Goal: Task Accomplishment & Management: Manage account settings

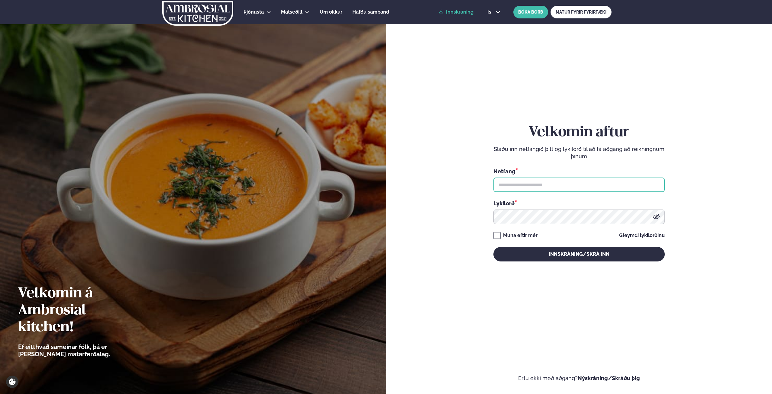
click at [532, 182] on input "text" at bounding box center [578, 185] width 171 height 15
type input "**********"
click at [493, 247] on button "Innskráning/Skrá inn" at bounding box center [578, 254] width 171 height 15
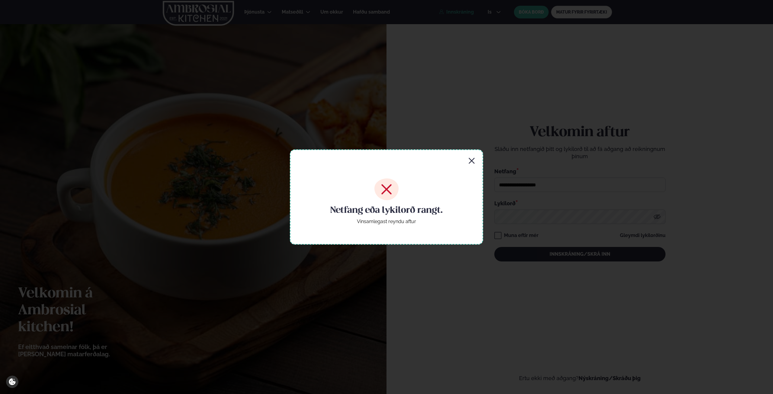
click at [553, 218] on div "Netfang eða lykilorð rangt. Vinsamlegast reyndu aftur" at bounding box center [386, 197] width 773 height 394
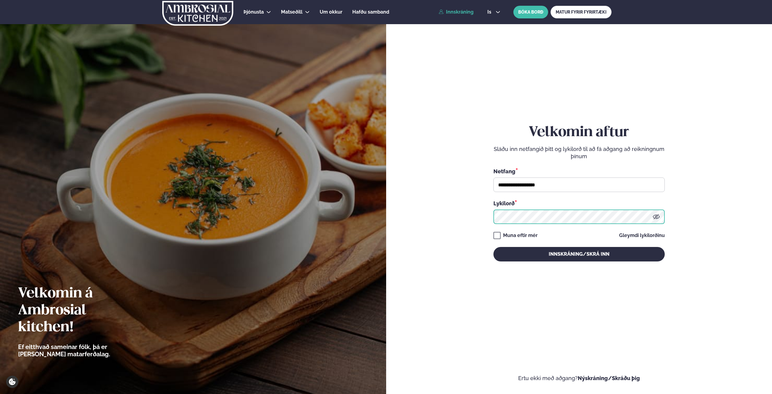
click at [440, 211] on form "**********" at bounding box center [579, 199] width 350 height 366
click at [493, 247] on button "Innskráning/Skrá inn" at bounding box center [578, 254] width 171 height 15
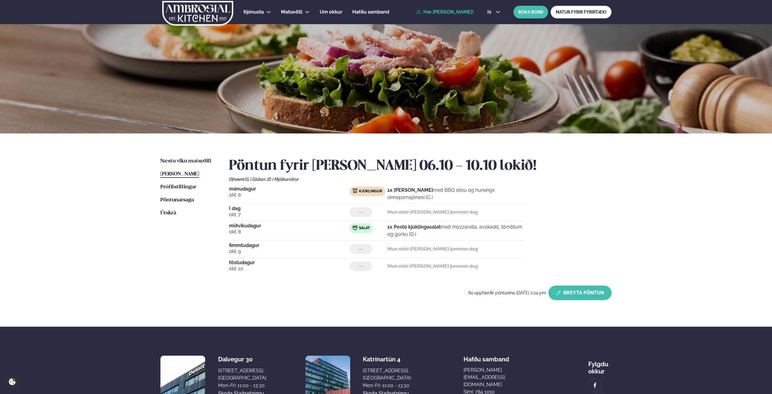
click at [582, 293] on button "Breyta Pöntun" at bounding box center [579, 293] width 63 height 15
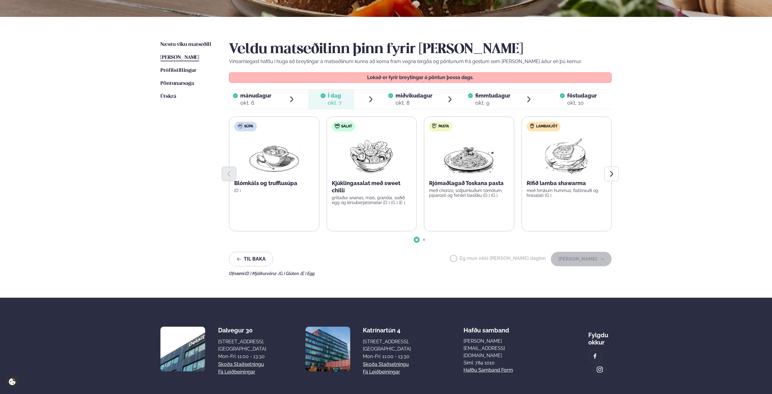
scroll to position [121, 0]
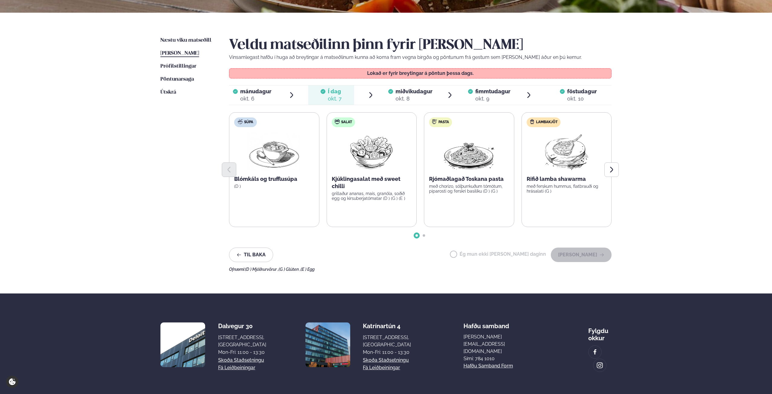
click at [410, 90] on span "miðvikudagur" at bounding box center [413, 91] width 37 height 6
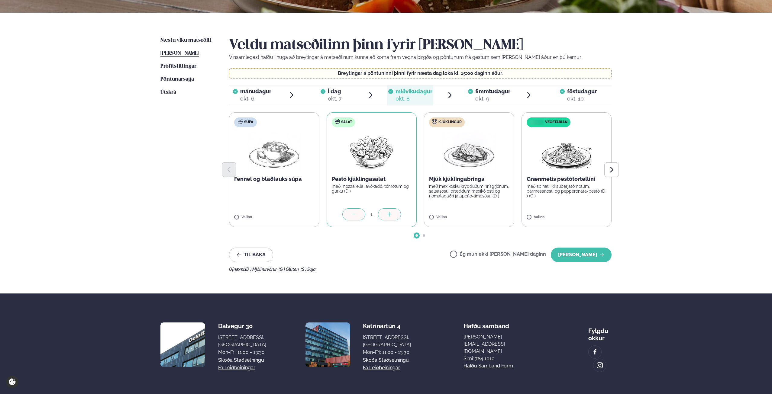
click at [489, 256] on label "Ég mun ekki [PERSON_NAME] daginn" at bounding box center [498, 255] width 96 height 6
click at [569, 253] on button "[PERSON_NAME]" at bounding box center [581, 255] width 61 height 15
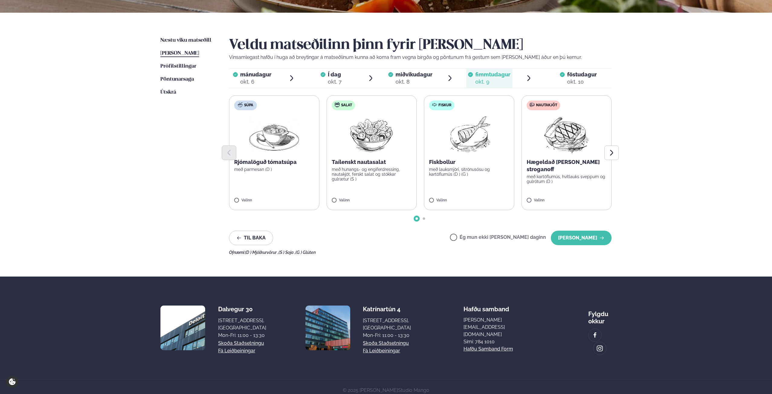
click at [411, 72] on span "miðvikudagur" at bounding box center [413, 74] width 37 height 6
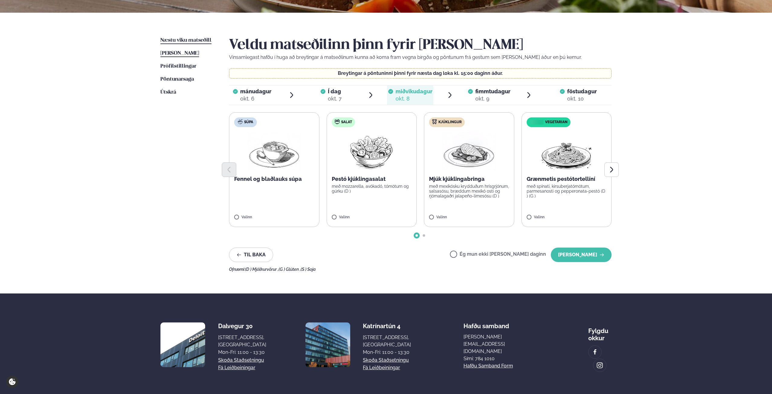
click at [182, 39] on span "Næstu viku matseðill" at bounding box center [185, 40] width 51 height 5
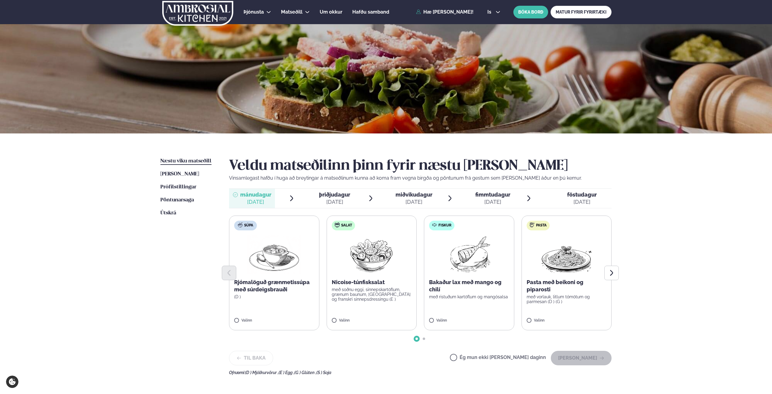
click at [472, 251] on img at bounding box center [468, 254] width 53 height 39
click at [584, 360] on button "[PERSON_NAME]" at bounding box center [581, 358] width 61 height 15
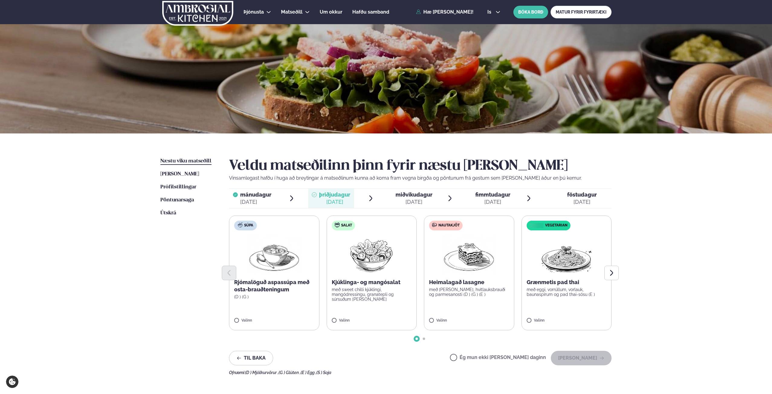
click at [508, 359] on label "Ég mun ekki [PERSON_NAME] daginn" at bounding box center [498, 358] width 96 height 6
click at [579, 359] on button "[PERSON_NAME]" at bounding box center [581, 358] width 61 height 15
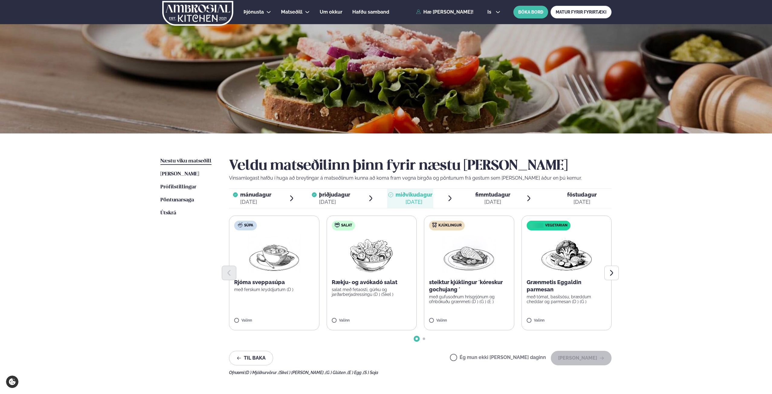
click at [256, 192] on span "mánudagur" at bounding box center [255, 195] width 31 height 6
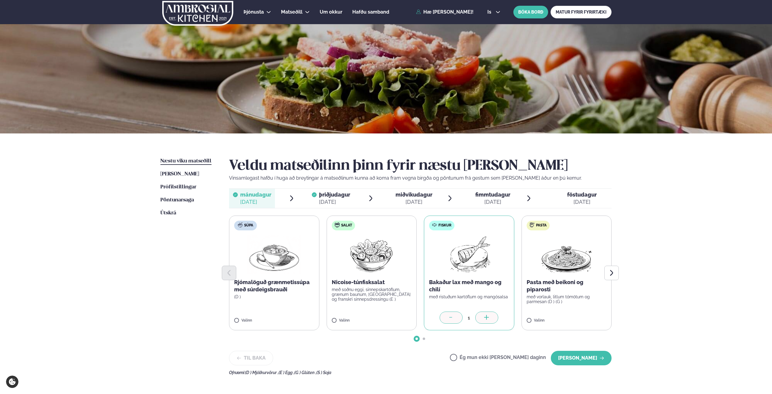
click at [415, 198] on div "[DATE]" at bounding box center [413, 201] width 37 height 7
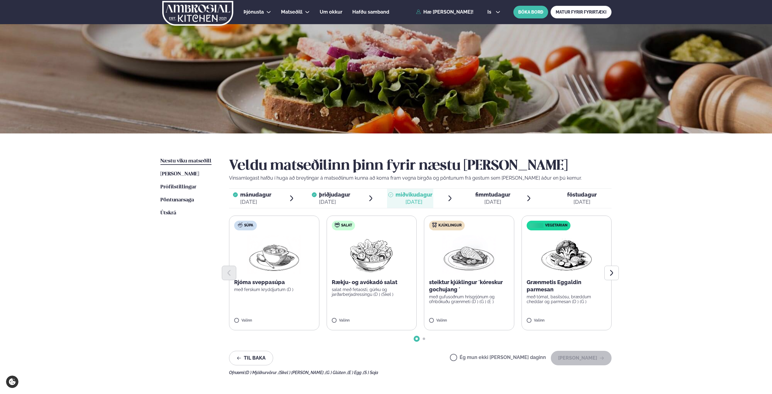
click at [483, 265] on img at bounding box center [468, 254] width 53 height 39
click at [587, 355] on button "[PERSON_NAME]" at bounding box center [581, 358] width 61 height 15
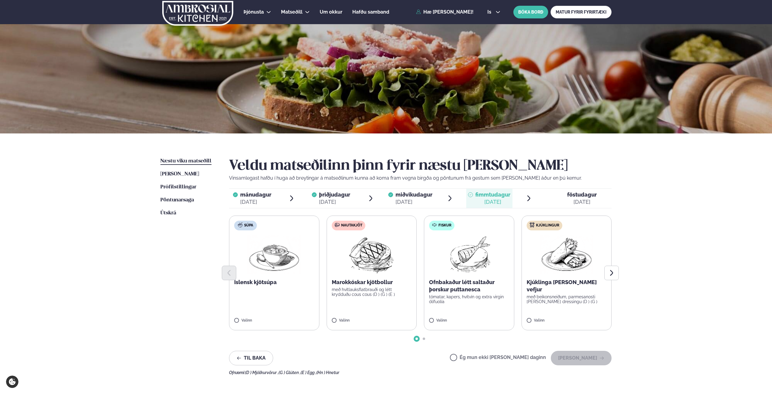
click at [501, 360] on label "Ég mun ekki [PERSON_NAME] daginn" at bounding box center [498, 358] width 96 height 6
click at [590, 360] on button "[PERSON_NAME]" at bounding box center [581, 358] width 61 height 15
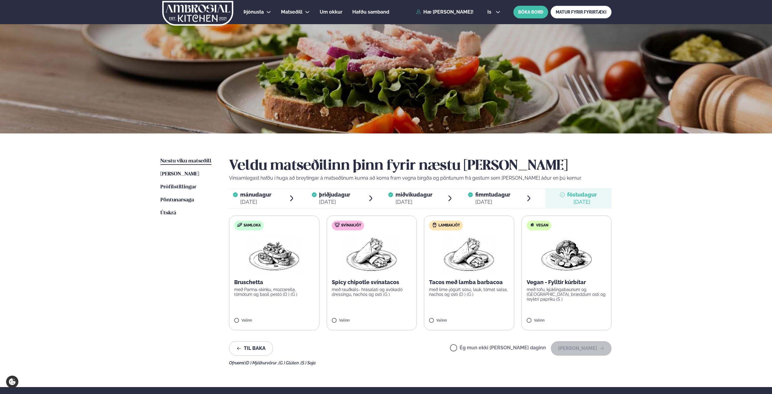
click at [502, 347] on label "Ég mun ekki [PERSON_NAME] daginn" at bounding box center [498, 349] width 96 height 6
click at [573, 349] on button "[PERSON_NAME]" at bounding box center [581, 348] width 61 height 15
